Goal: Navigation & Orientation: Find specific page/section

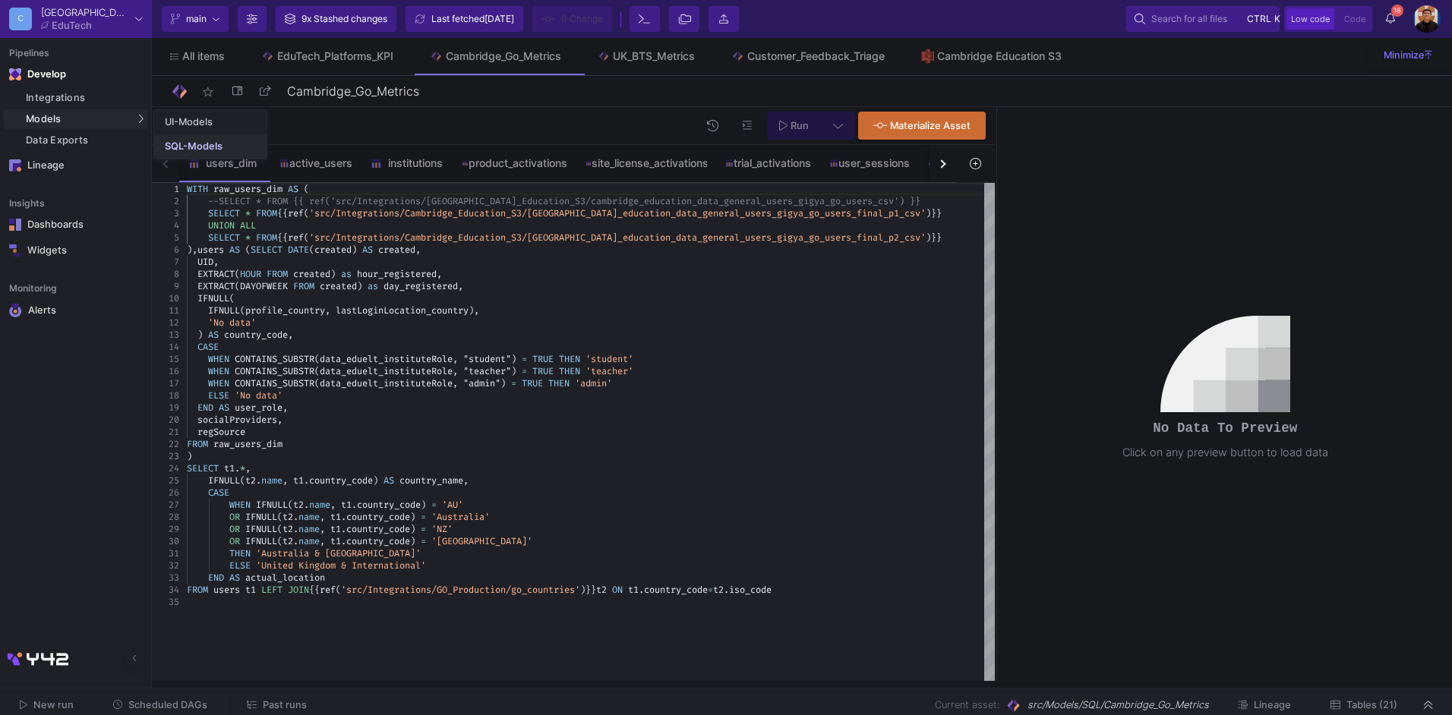
click at [182, 146] on div "SQL-Models" at bounding box center [194, 146] width 58 height 12
